Goal: Information Seeking & Learning: Learn about a topic

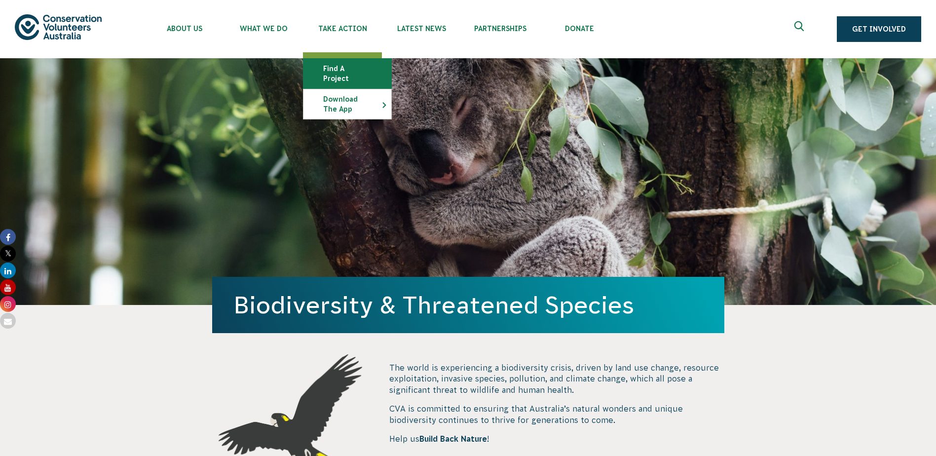
click at [322, 69] on link "Find a project" at bounding box center [347, 74] width 88 height 30
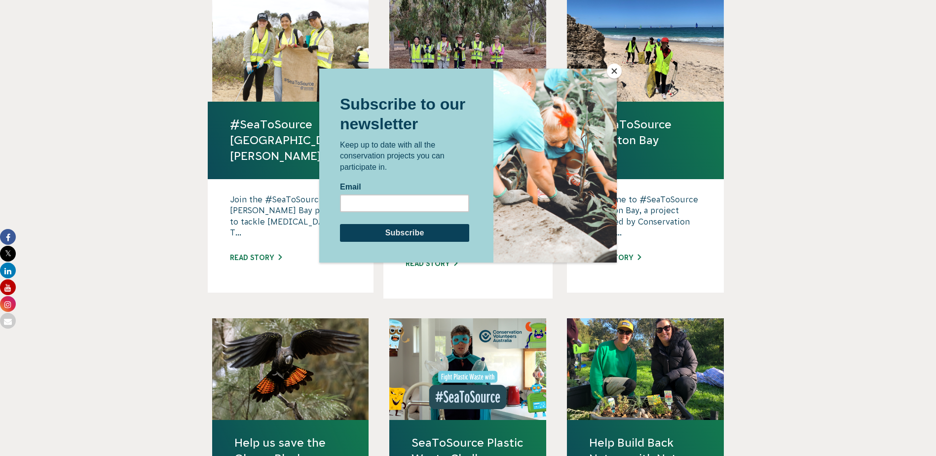
scroll to position [740, 0]
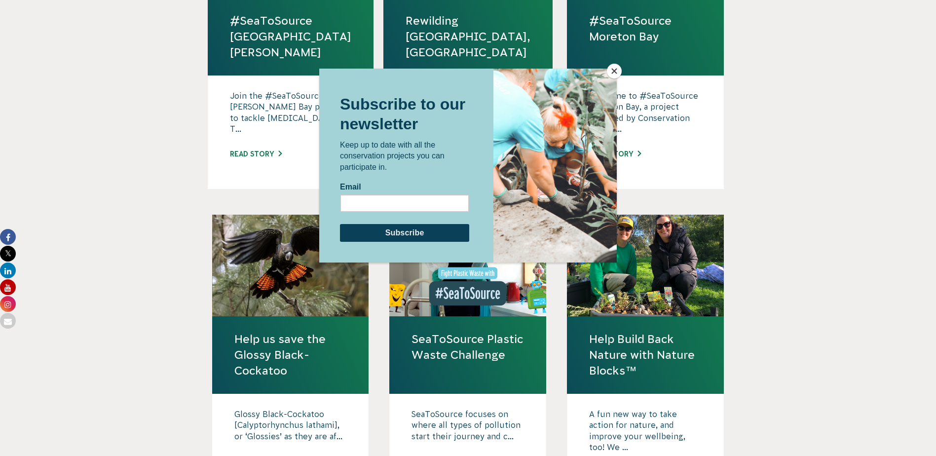
click at [614, 71] on button "Close" at bounding box center [614, 71] width 15 height 15
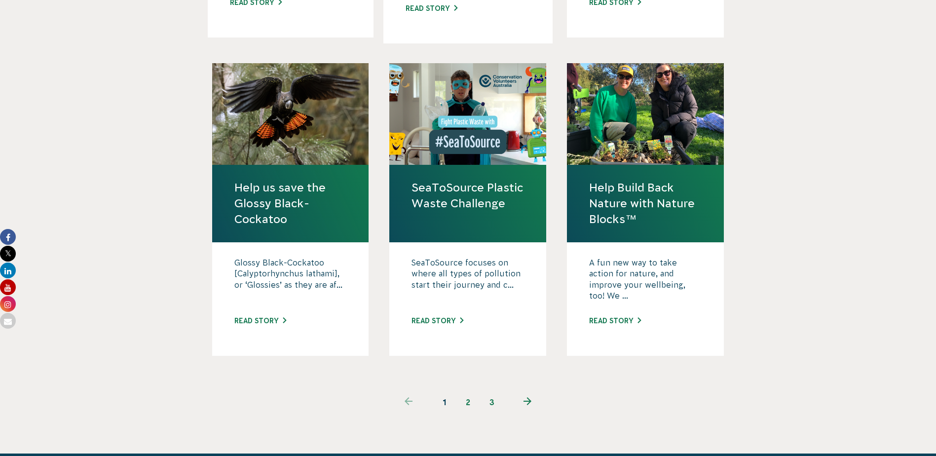
scroll to position [987, 0]
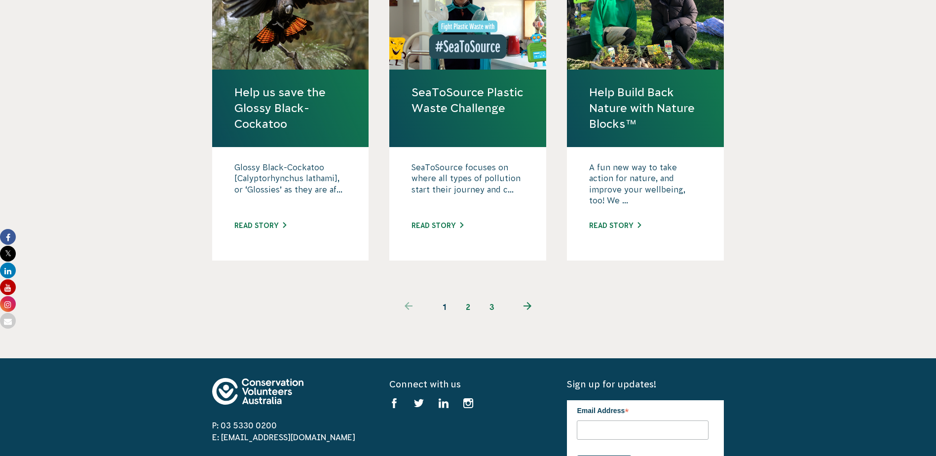
click at [465, 295] on link "2" at bounding box center [468, 307] width 24 height 24
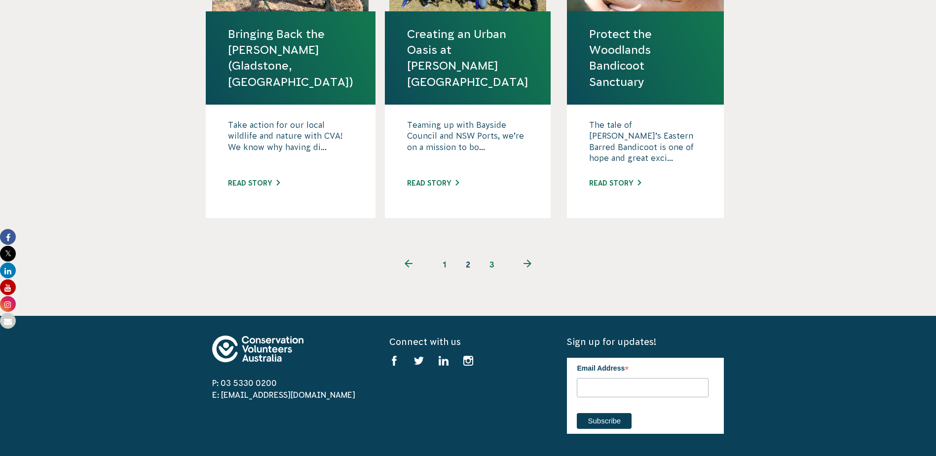
scroll to position [1085, 0]
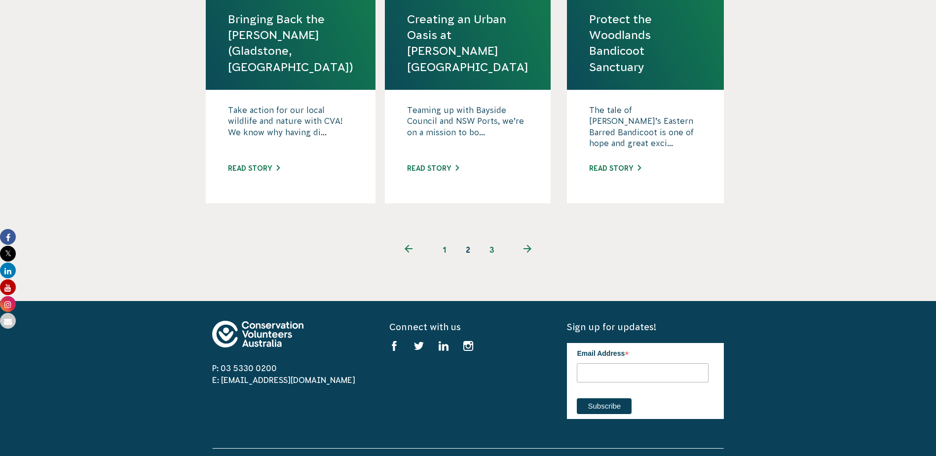
click at [490, 238] on link "3" at bounding box center [492, 250] width 24 height 24
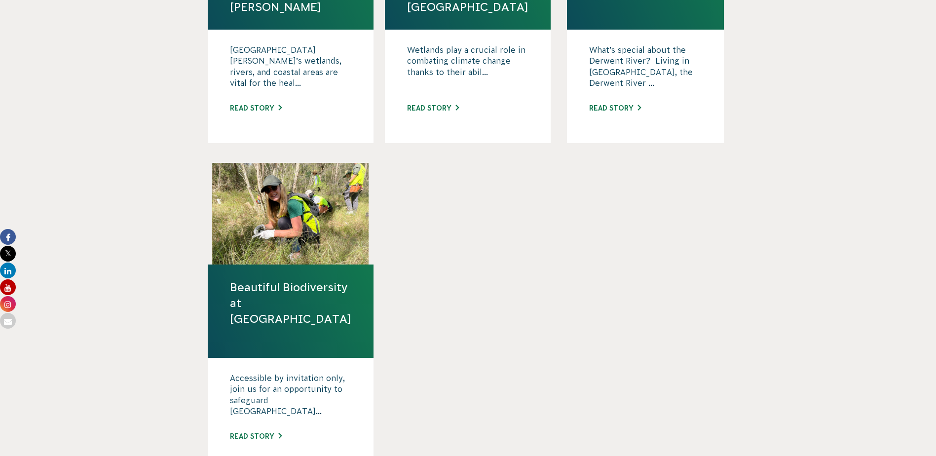
scroll to position [493, 0]
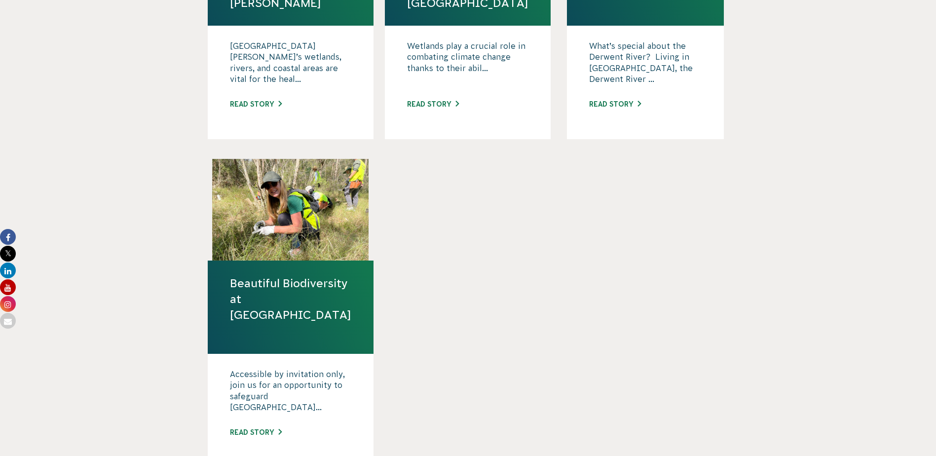
click at [268, 289] on link "Beautiful Biodiversity at Londonderry Woodland" at bounding box center [290, 299] width 121 height 48
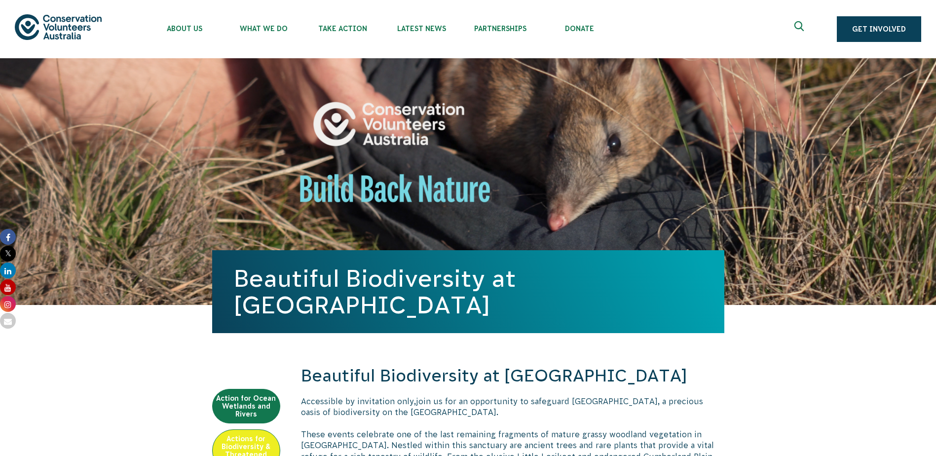
drag, startPoint x: 791, startPoint y: 25, endPoint x: 796, endPoint y: 27, distance: 5.2
click at [791, 26] on button at bounding box center [800, 29] width 24 height 24
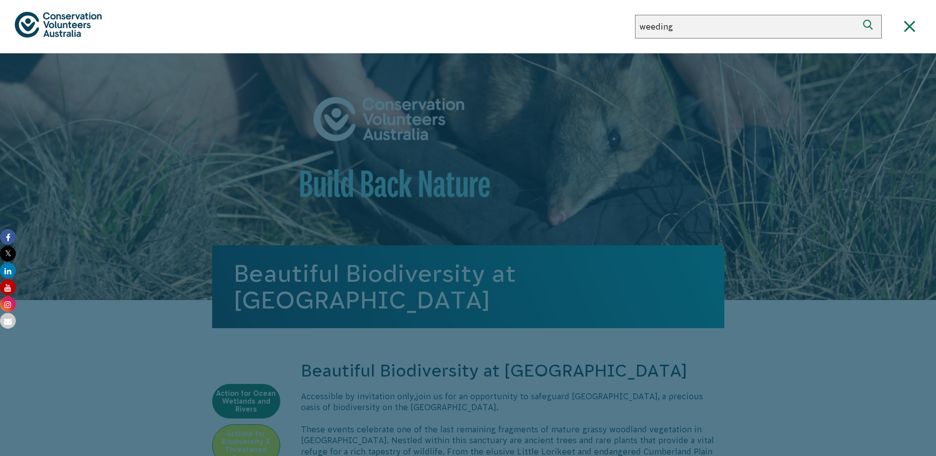
type input "weeding"
click at [858, 15] on button "Search" at bounding box center [870, 27] width 24 height 24
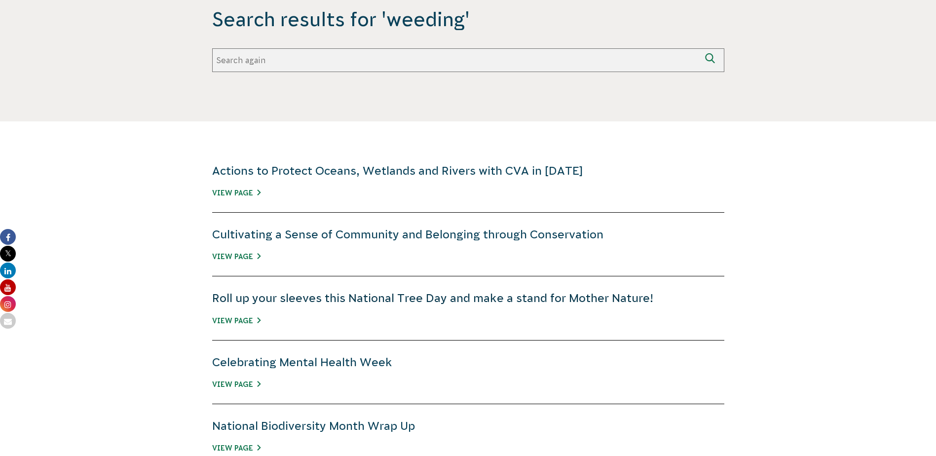
scroll to position [247, 0]
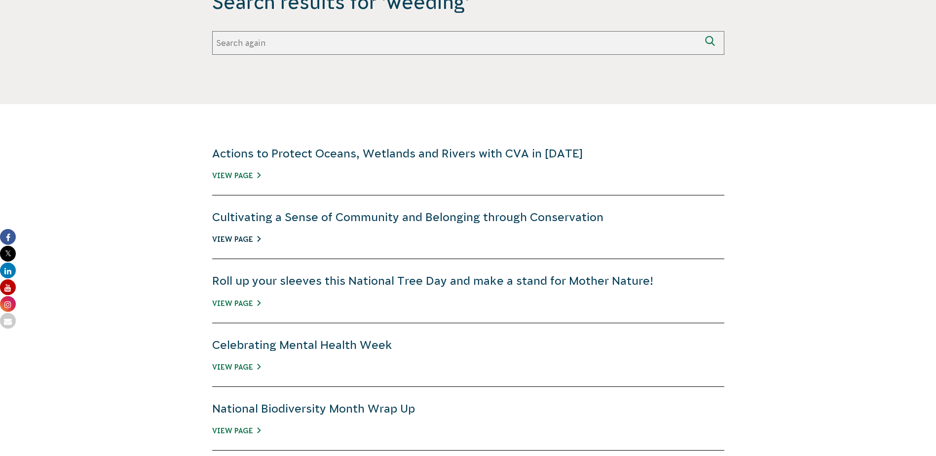
click at [223, 237] on link "View Page" at bounding box center [236, 239] width 48 height 8
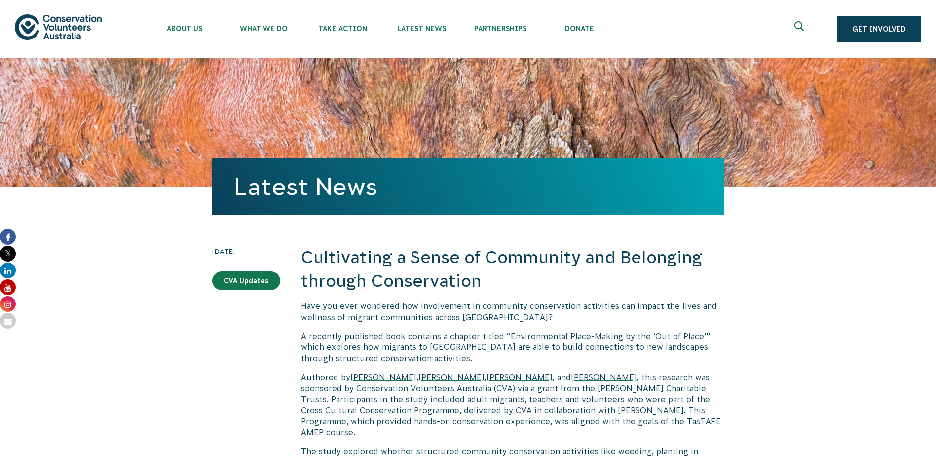
click at [804, 29] on use "Expand search box" at bounding box center [798, 26] width 9 height 10
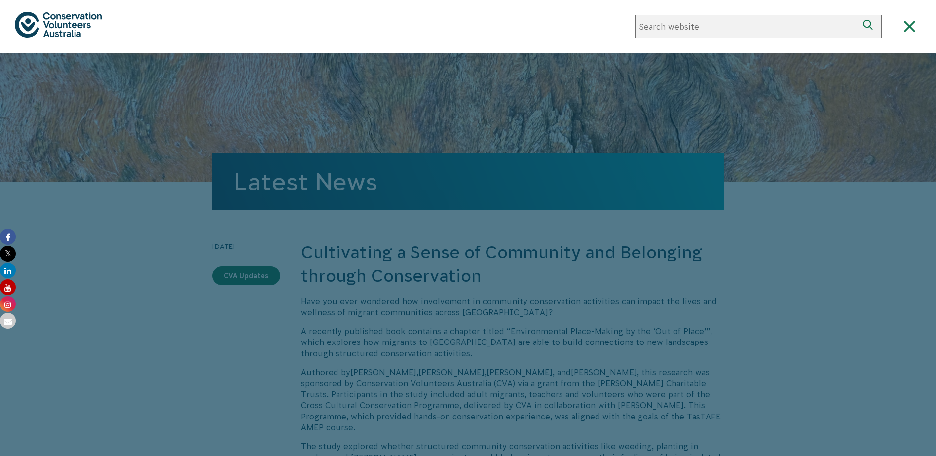
type input "p"
type input "oakland junctions"
click at [858, 15] on button "Search" at bounding box center [870, 27] width 24 height 24
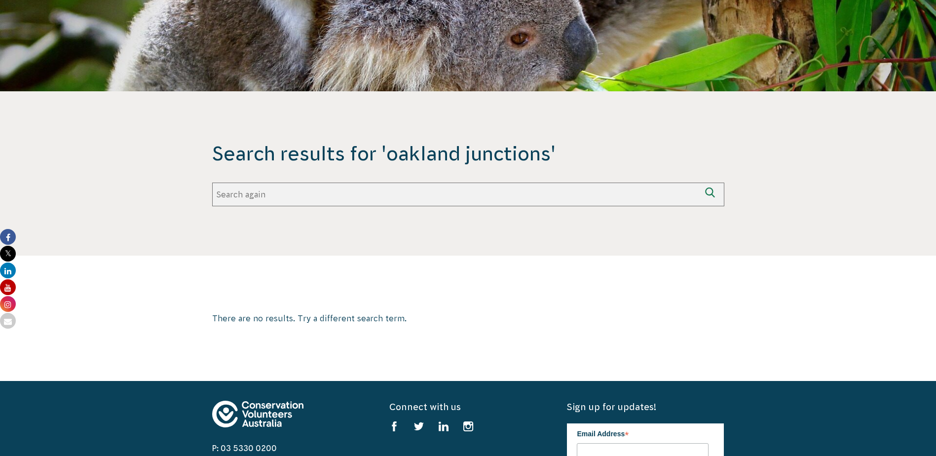
scroll to position [148, 0]
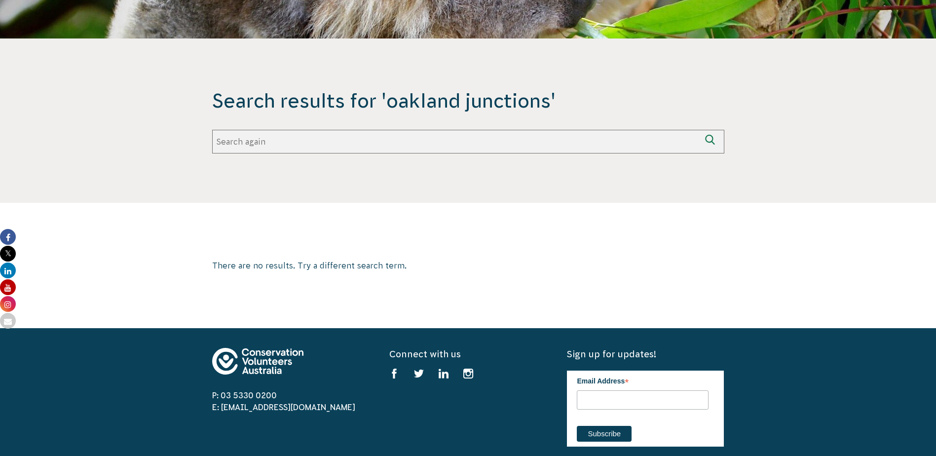
click at [246, 142] on input "Search again" at bounding box center [456, 142] width 488 height 24
type input "woodlands parks"
click at [701, 130] on button "Search again" at bounding box center [713, 142] width 24 height 24
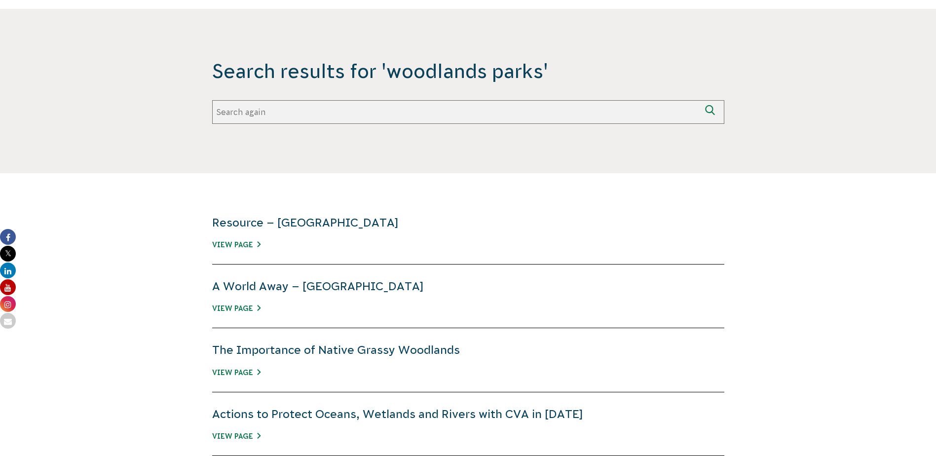
scroll to position [296, 0]
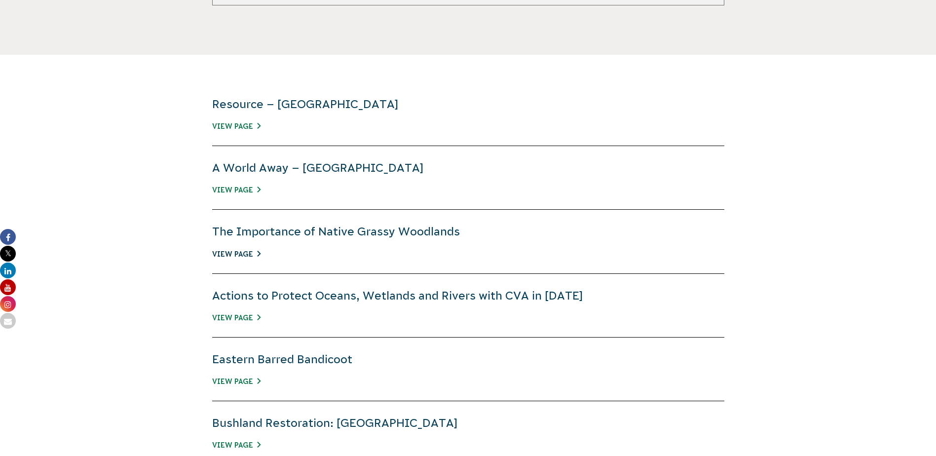
drag, startPoint x: 226, startPoint y: 255, endPoint x: 232, endPoint y: 253, distance: 6.4
click at [226, 255] on link "View Page" at bounding box center [236, 254] width 48 height 8
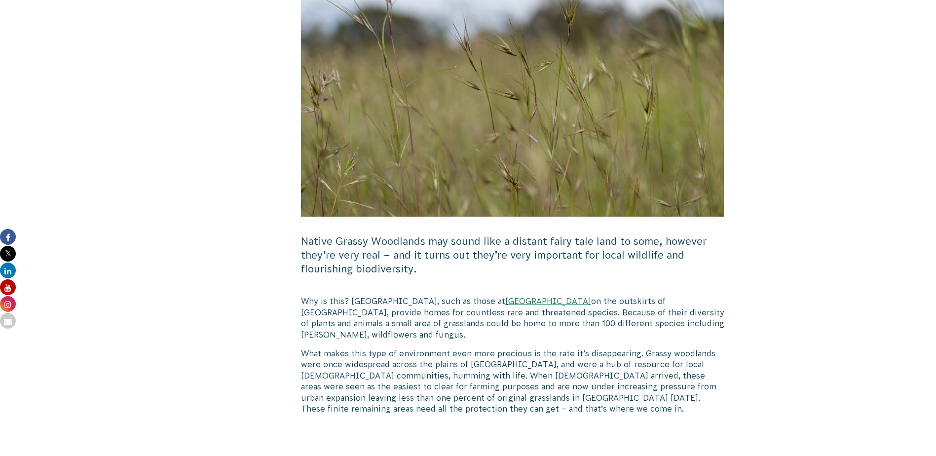
scroll to position [493, 0]
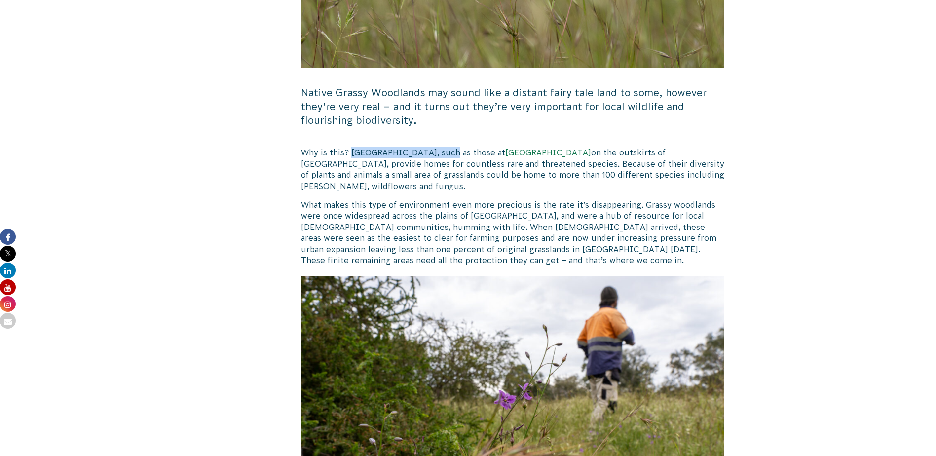
drag, startPoint x: 350, startPoint y: 151, endPoint x: 448, endPoint y: 152, distance: 97.7
click at [448, 152] on span "Why is this? [GEOGRAPHIC_DATA], such as those at [GEOGRAPHIC_DATA] on the outsk…" at bounding box center [512, 169] width 423 height 42
click at [324, 169] on p "Why is this? [GEOGRAPHIC_DATA], such as those at [GEOGRAPHIC_DATA] on the outsk…" at bounding box center [512, 169] width 423 height 44
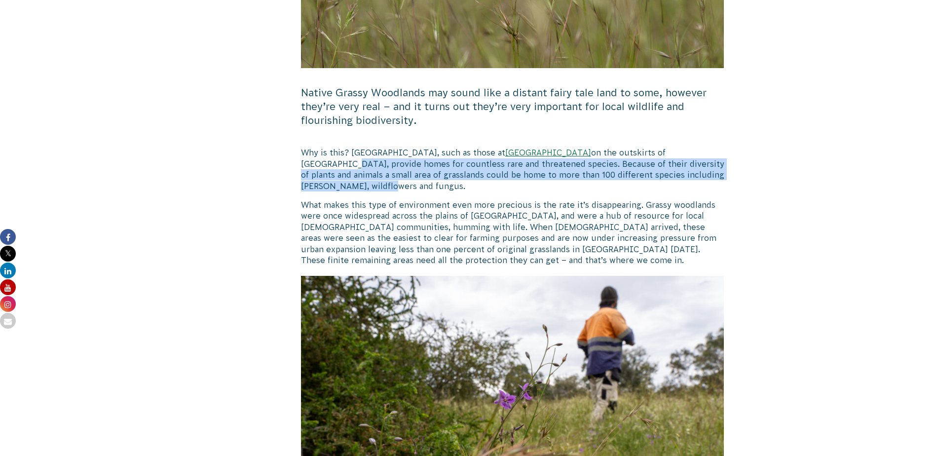
drag, startPoint x: 393, startPoint y: 163, endPoint x: 620, endPoint y: 182, distance: 227.7
click at [620, 182] on p "Why is this? [GEOGRAPHIC_DATA], such as those at [GEOGRAPHIC_DATA] on the outsk…" at bounding box center [512, 169] width 423 height 44
copy span "provide homes for countless rare and threatened species. Because of their diver…"
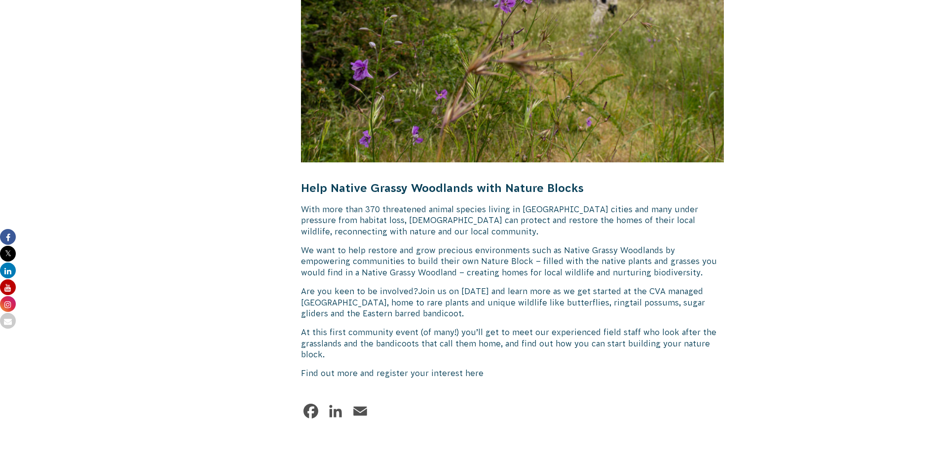
scroll to position [987, 0]
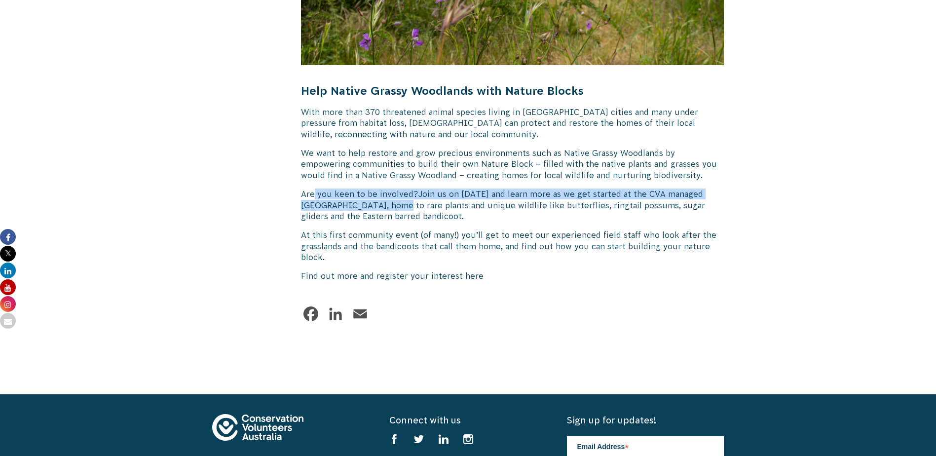
click at [395, 200] on p "Are you keen to be involved? Join us on [DATE] and learn more as we get started…" at bounding box center [512, 204] width 423 height 33
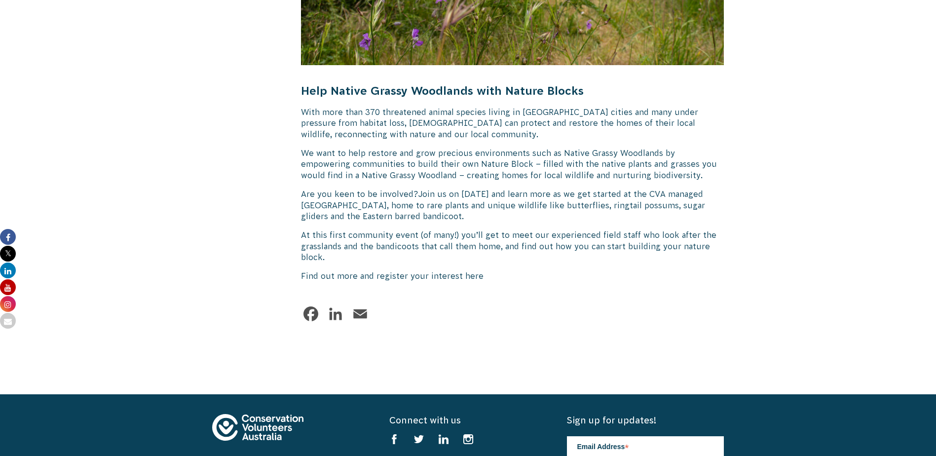
drag, startPoint x: 395, startPoint y: 200, endPoint x: 511, endPoint y: 202, distance: 116.4
click at [502, 202] on span "Join us on [DATE] and learn more as we get started at the CVA managed [GEOGRAPH…" at bounding box center [503, 204] width 404 height 31
drag, startPoint x: 588, startPoint y: 205, endPoint x: 705, endPoint y: 211, distance: 117.1
click at [705, 211] on p "Are you keen to be involved? Join us on [DATE] and learn more as we get started…" at bounding box center [512, 204] width 423 height 33
copy span "unique wildlife like butterflies, ringtail possums, sugar gliders and the Easte…"
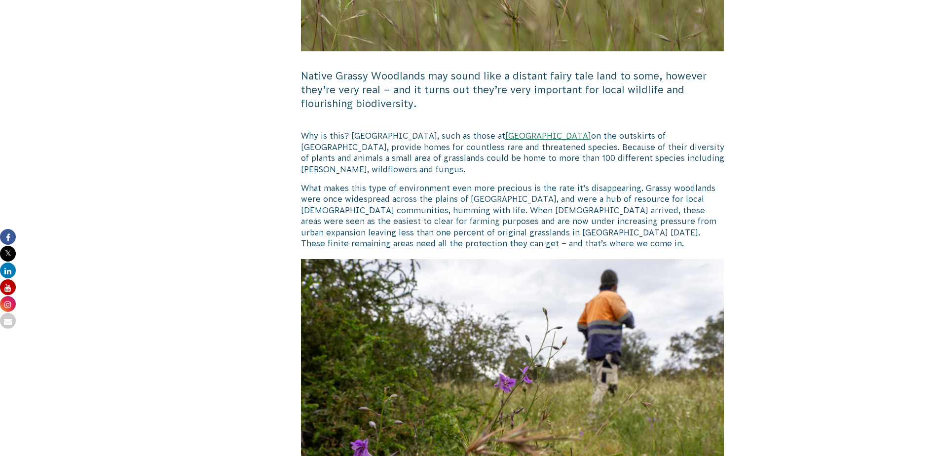
scroll to position [395, 0]
